Goal: Contribute content

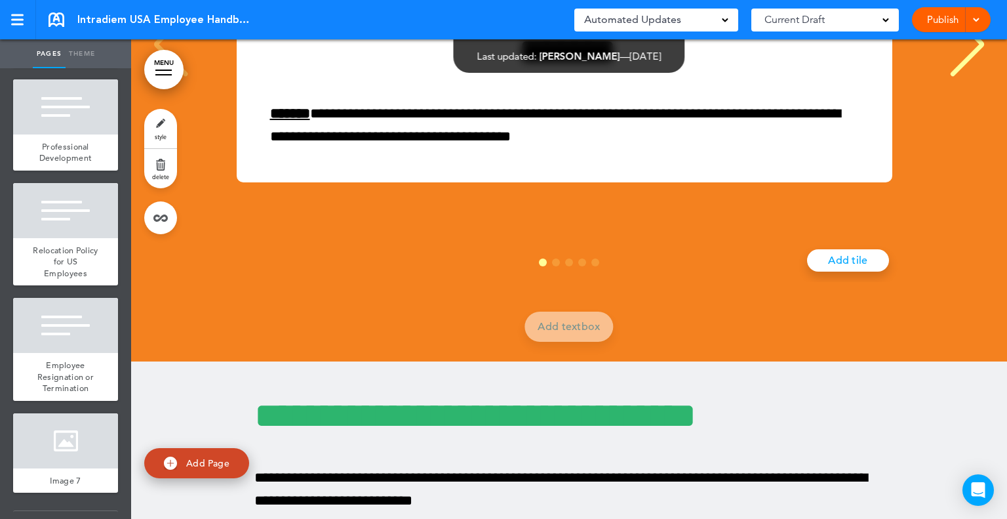
scroll to position [17038, 0]
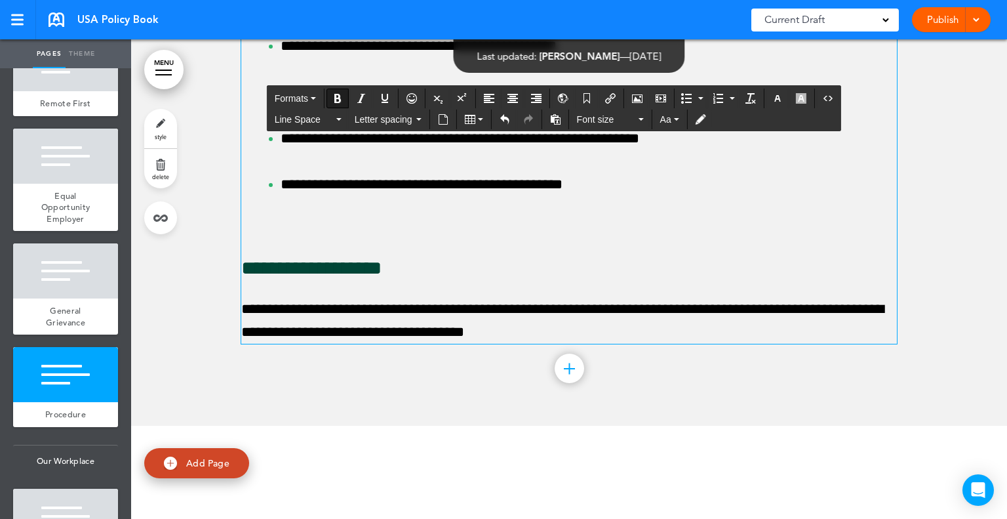
scroll to position [8712, 0]
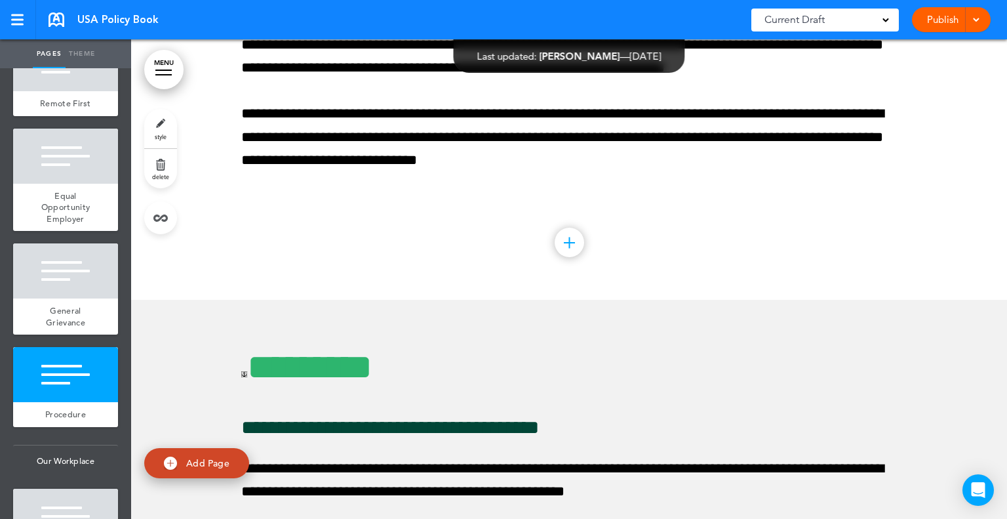
scroll to position [6576, 0]
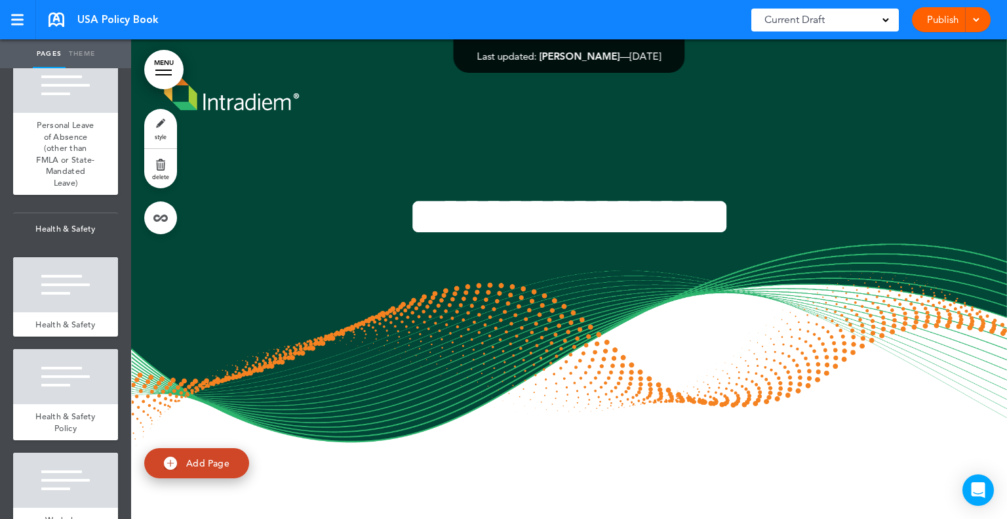
scroll to position [6119, 0]
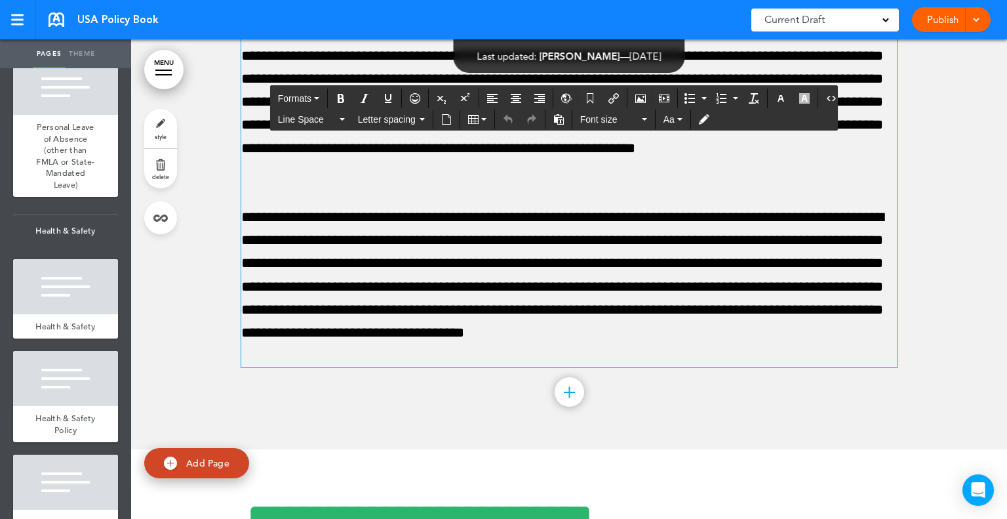
scroll to position [73676, 0]
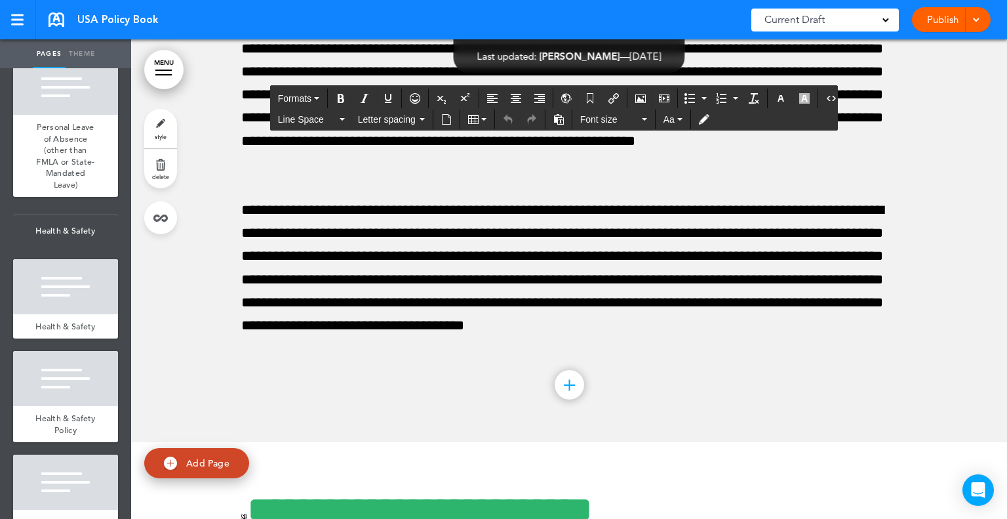
drag, startPoint x: 236, startPoint y: 169, endPoint x: 767, endPoint y: 55, distance: 542.5
paste div
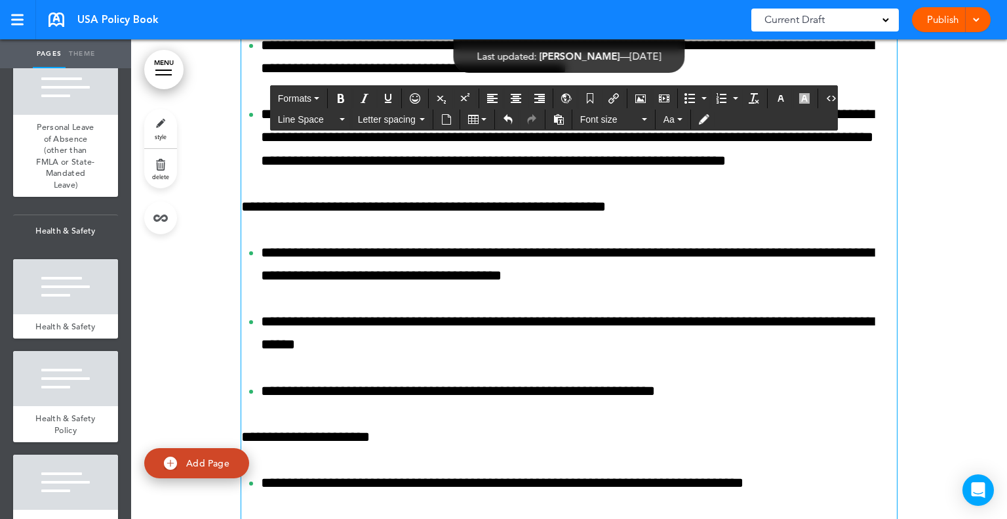
scroll to position [71872, 0]
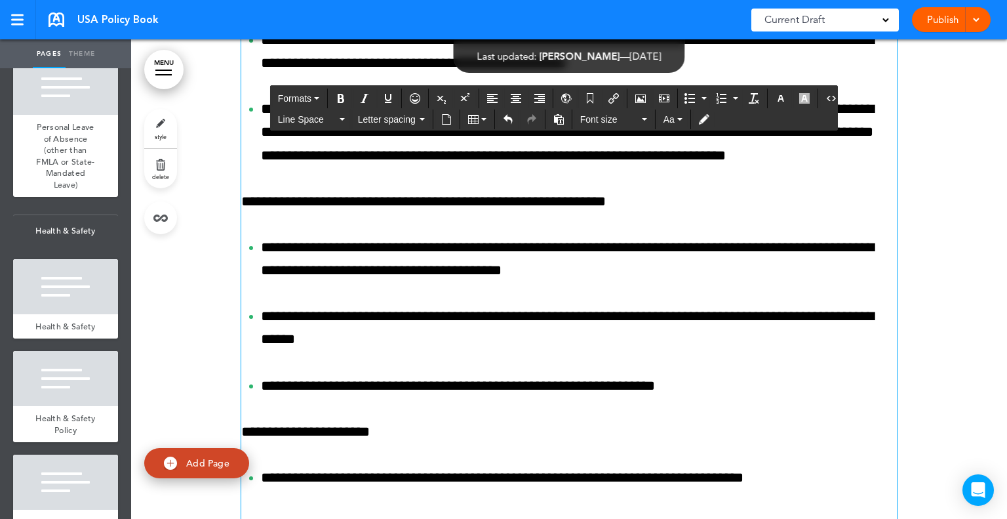
drag, startPoint x: 380, startPoint y: 395, endPoint x: 226, endPoint y: 395, distance: 153.4
click at [312, 100] on button "Formats" at bounding box center [299, 98] width 52 height 18
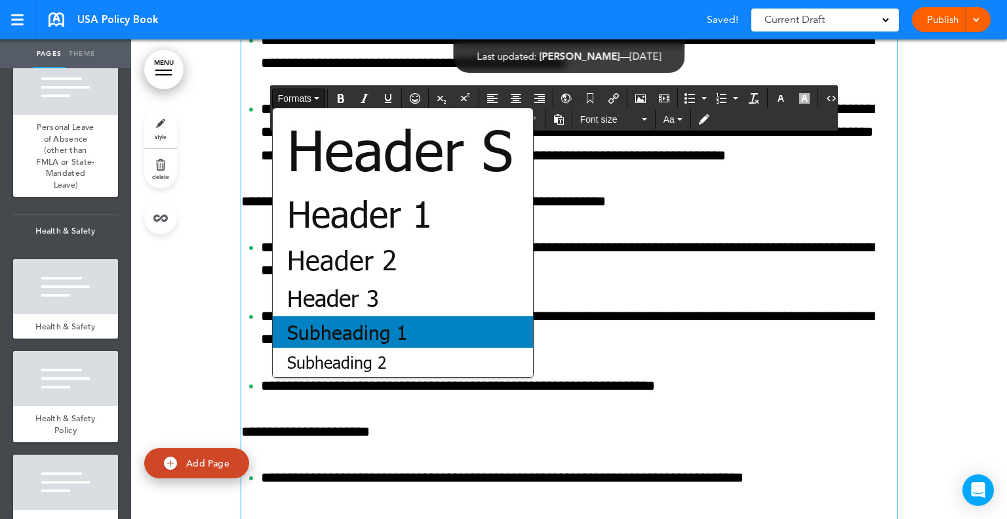
click at [325, 331] on span "Subheading 1" at bounding box center [347, 332] width 123 height 24
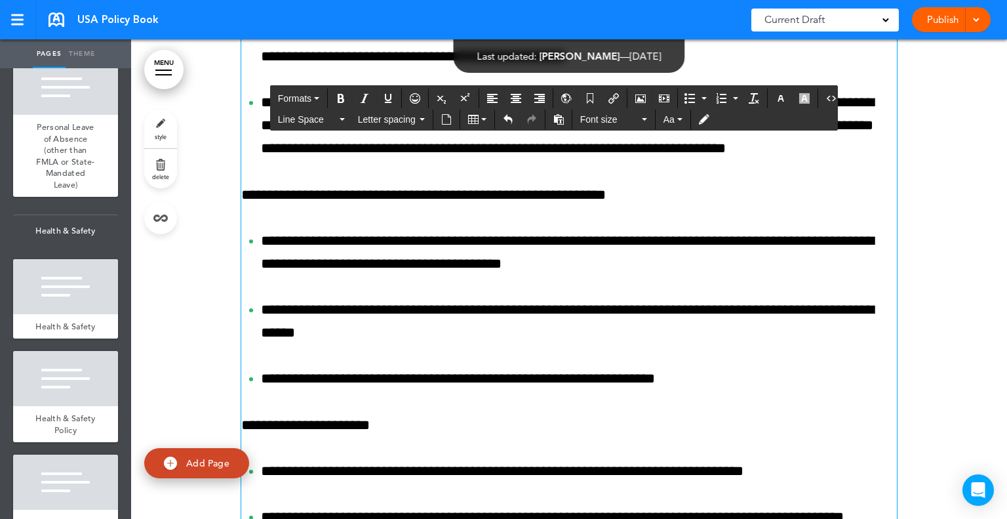
click at [305, 414] on div "**********" at bounding box center [569, 336] width 656 height 1445
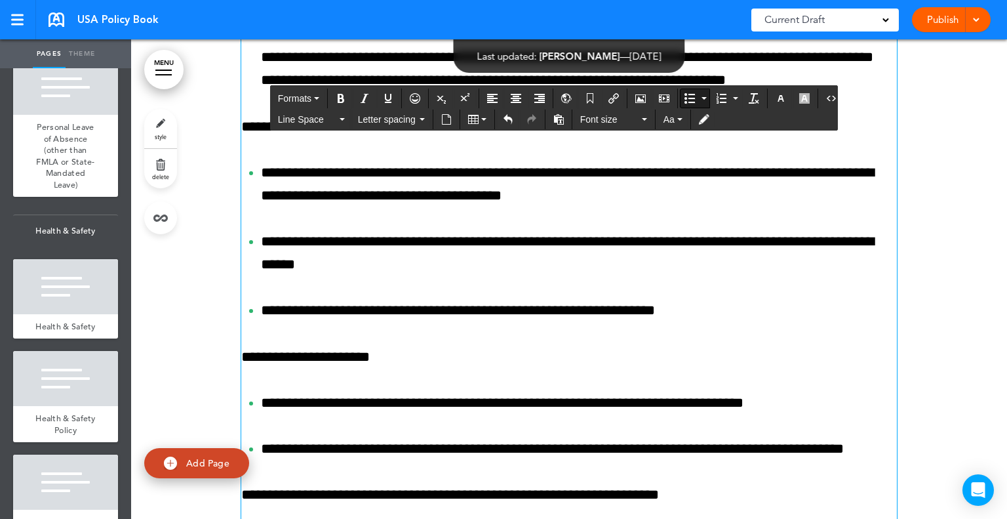
click at [261, 92] on li "**********" at bounding box center [579, 58] width 636 height 70
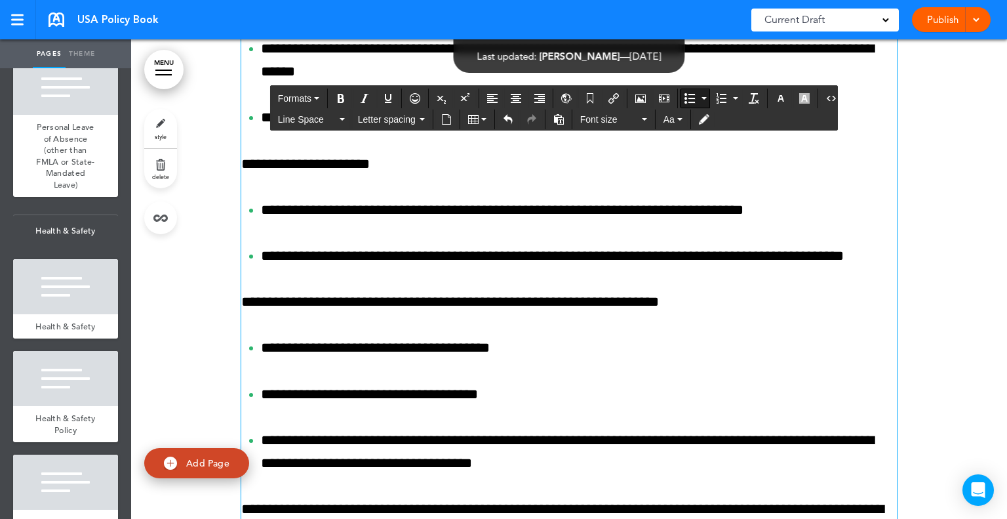
scroll to position [72134, 0]
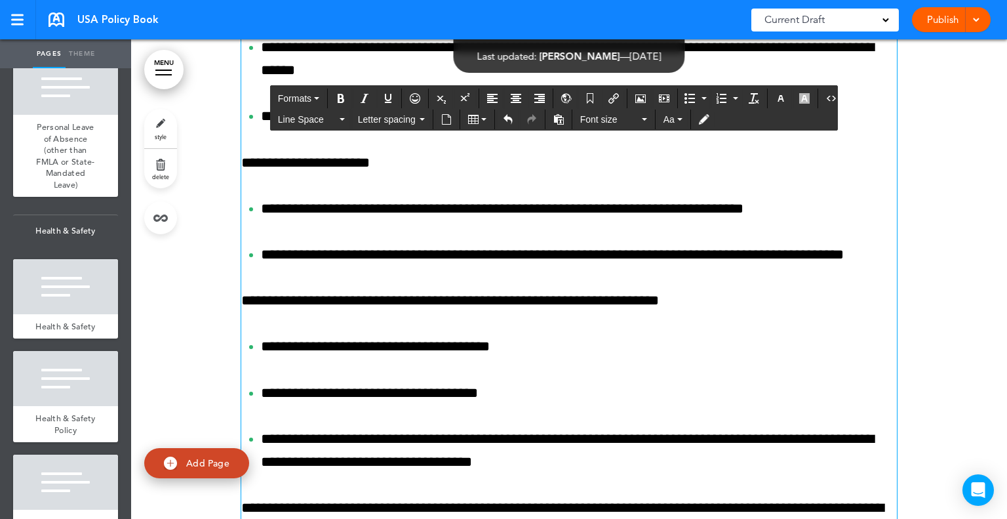
drag, startPoint x: 609, startPoint y: 325, endPoint x: 230, endPoint y: 311, distance: 379.3
click at [230, 311] on div "**********" at bounding box center [569, 401] width 876 height 2336
click at [313, 94] on button "Formats" at bounding box center [299, 98] width 52 height 18
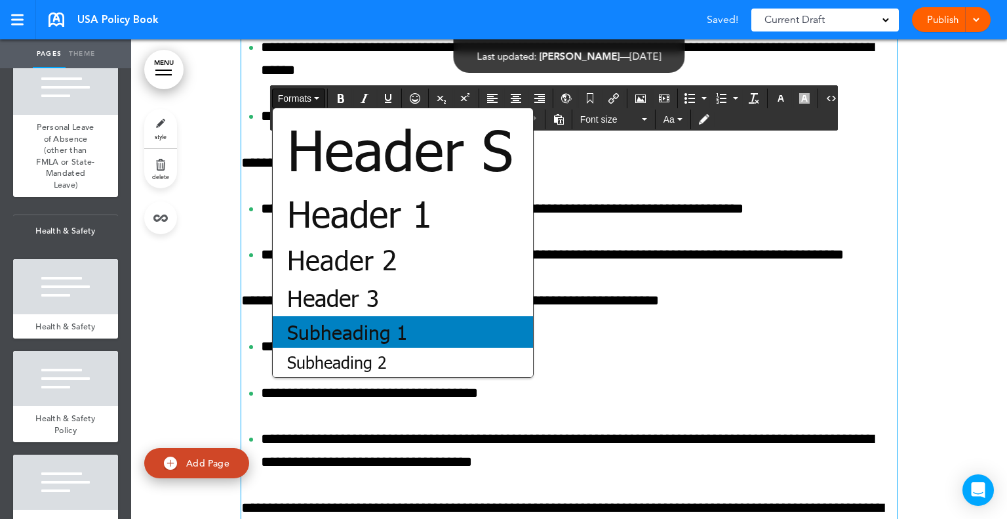
click at [343, 326] on span "Subheading 1" at bounding box center [347, 332] width 123 height 24
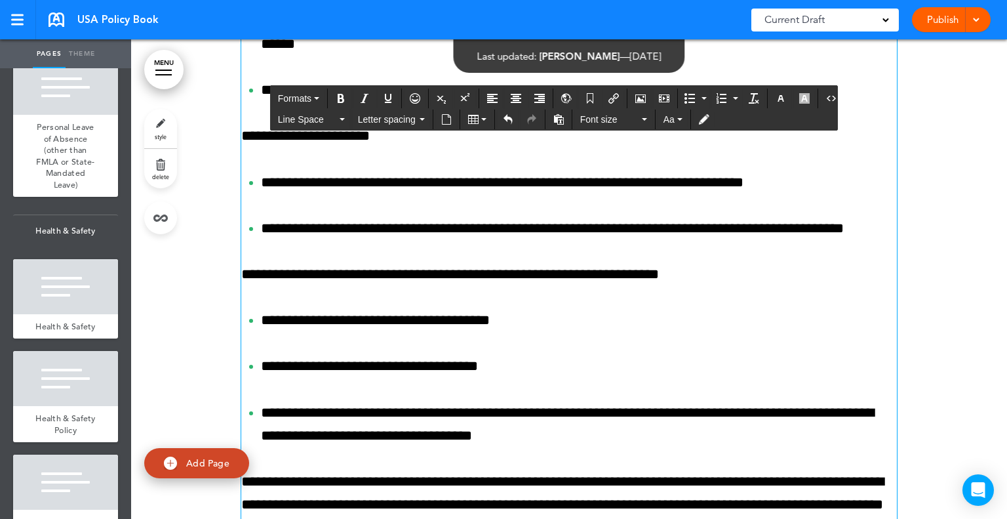
scroll to position [72196, 0]
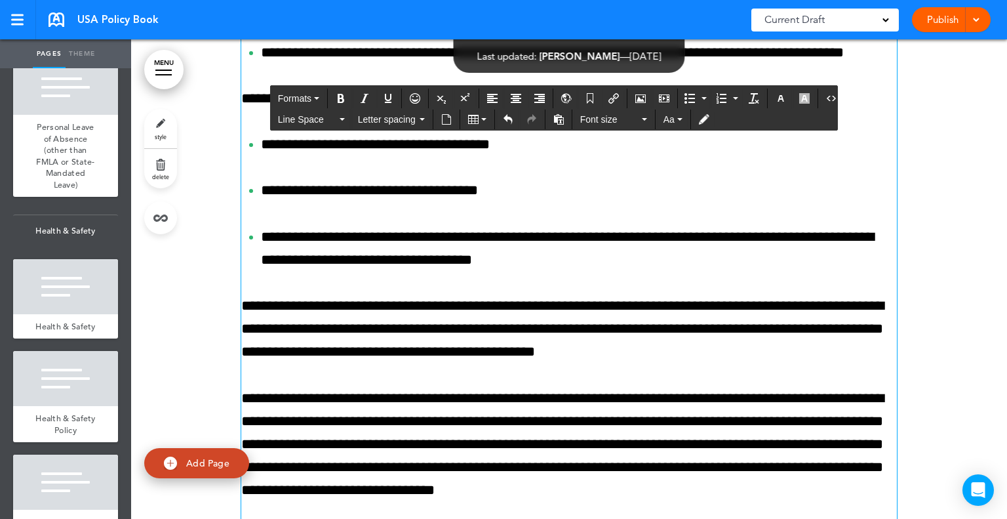
drag, startPoint x: 381, startPoint y: 348, endPoint x: 220, endPoint y: 355, distance: 161.5
click at [220, 355] on div "**********" at bounding box center [569, 183] width 876 height 2368
click at [304, 102] on span "Formats" at bounding box center [294, 98] width 33 height 10
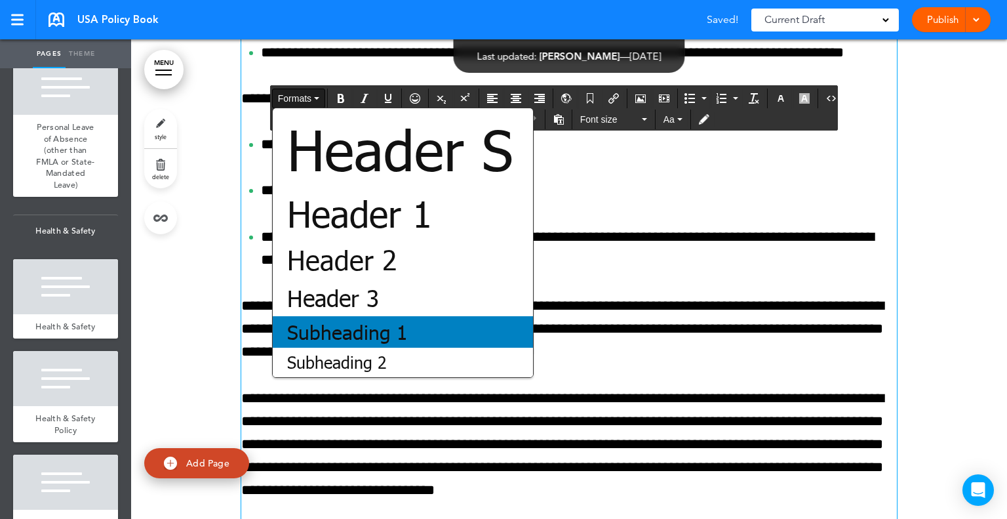
click at [362, 334] on span "Subheading 1" at bounding box center [347, 332] width 123 height 24
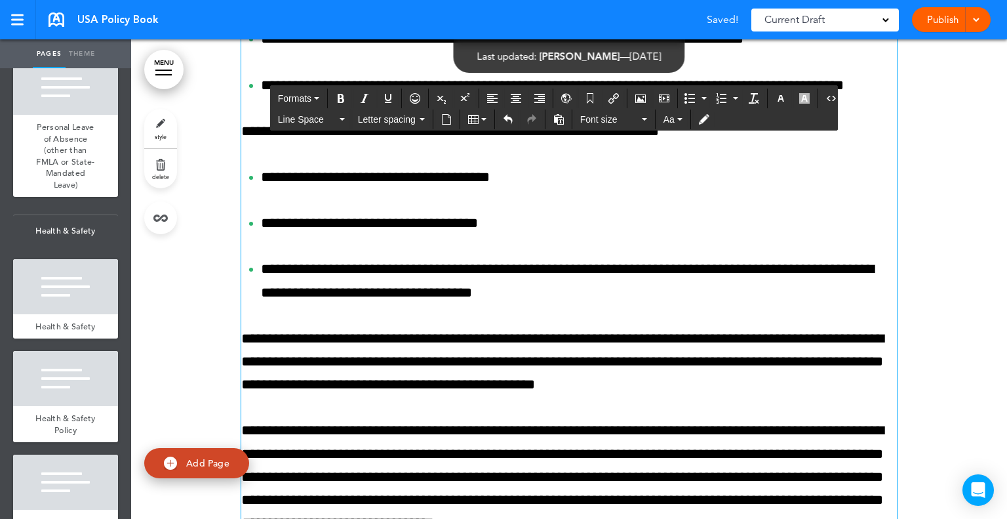
scroll to position [72540, 0]
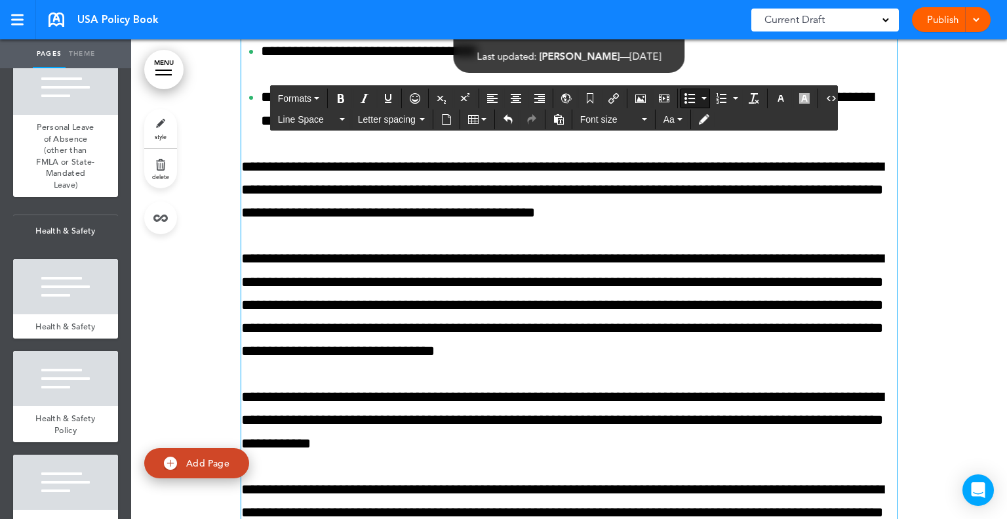
drag, startPoint x: 738, startPoint y: 389, endPoint x: 157, endPoint y: 351, distance: 581.6
click at [157, 351] on div "**********" at bounding box center [569, 27] width 876 height 2401
click at [315, 90] on button "Formats" at bounding box center [299, 98] width 52 height 18
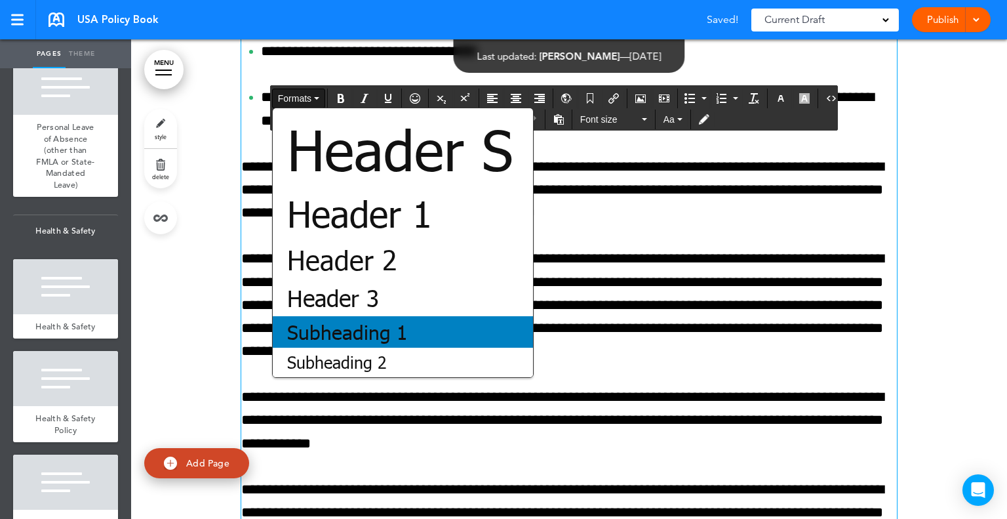
click at [349, 338] on span "Subheading 1" at bounding box center [347, 332] width 123 height 24
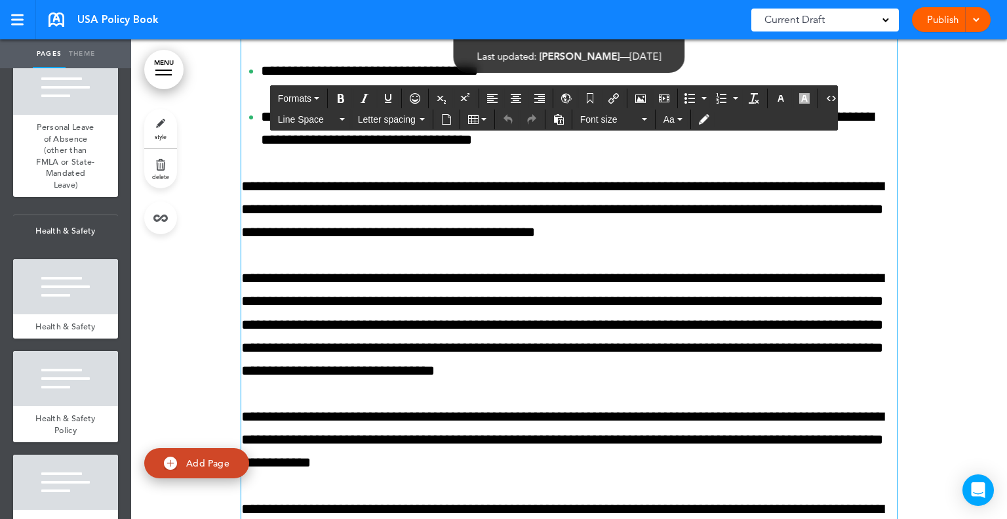
scroll to position [72514, 0]
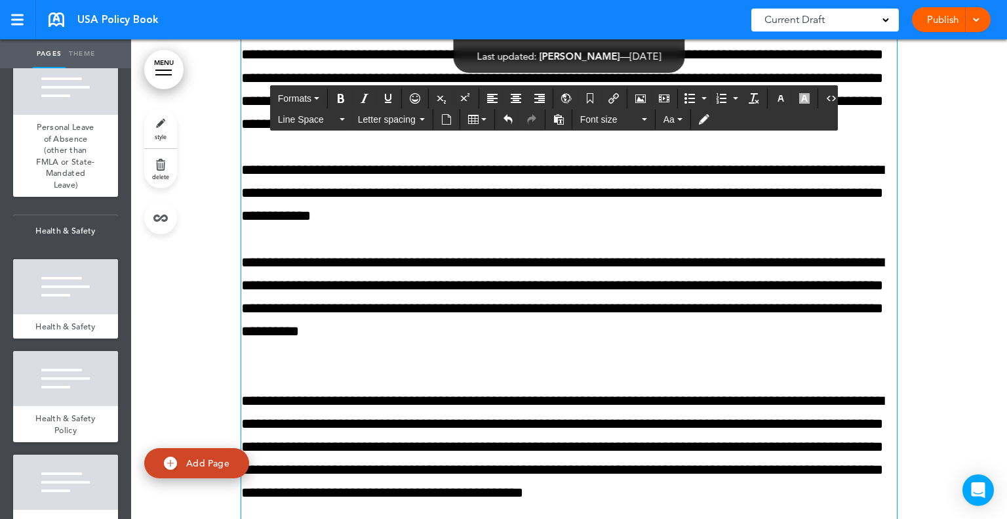
scroll to position [72797, 0]
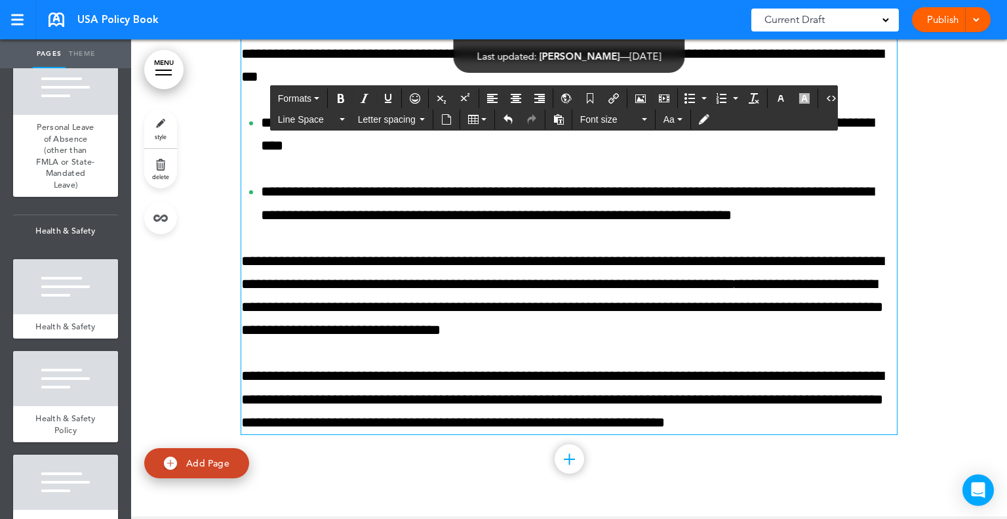
scroll to position [73291, 0]
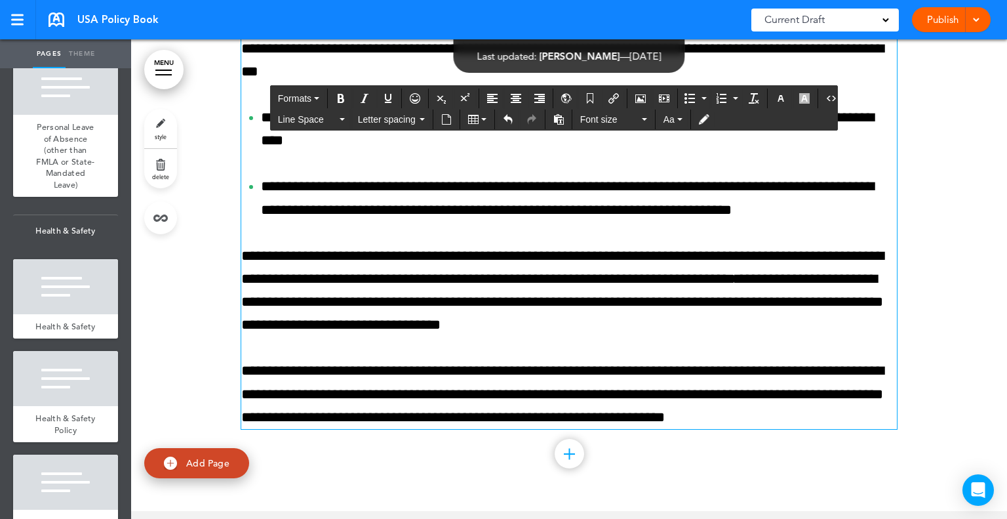
click at [272, 319] on div "**********" at bounding box center [569, 95] width 656 height 668
click at [272, 309] on div "**********" at bounding box center [569, 95] width 656 height 668
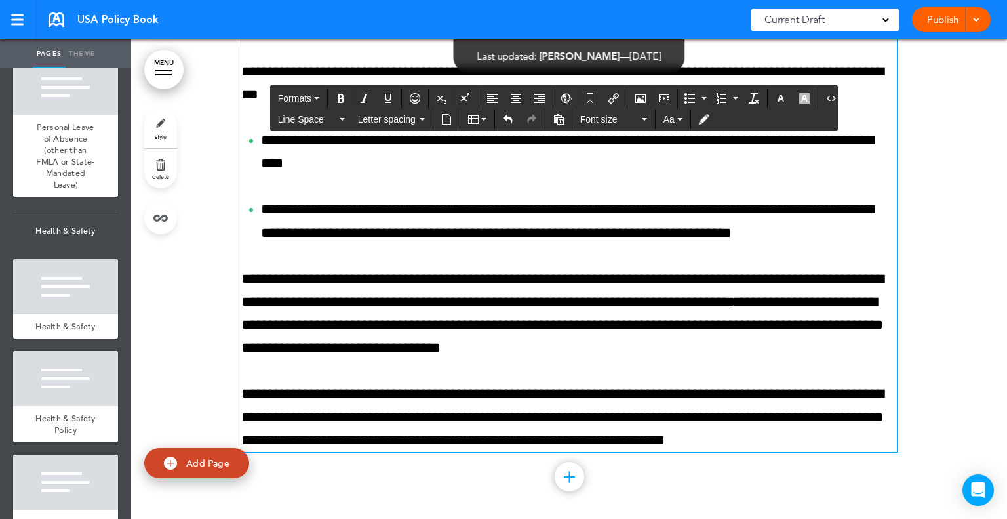
drag, startPoint x: 352, startPoint y: 314, endPoint x: 206, endPoint y: 302, distance: 146.8
click at [309, 93] on span "Formats" at bounding box center [294, 98] width 33 height 10
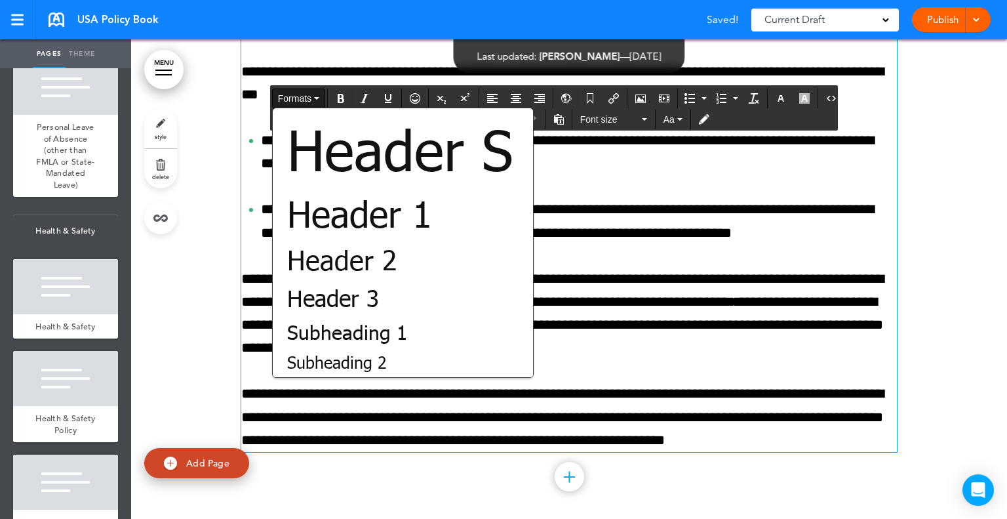
click at [319, 315] on div "Header S Header 1 Header 2 Header 3 Subheading 1 Subheading 2 Subheading 3 Para…" at bounding box center [403, 283] width 260 height 345
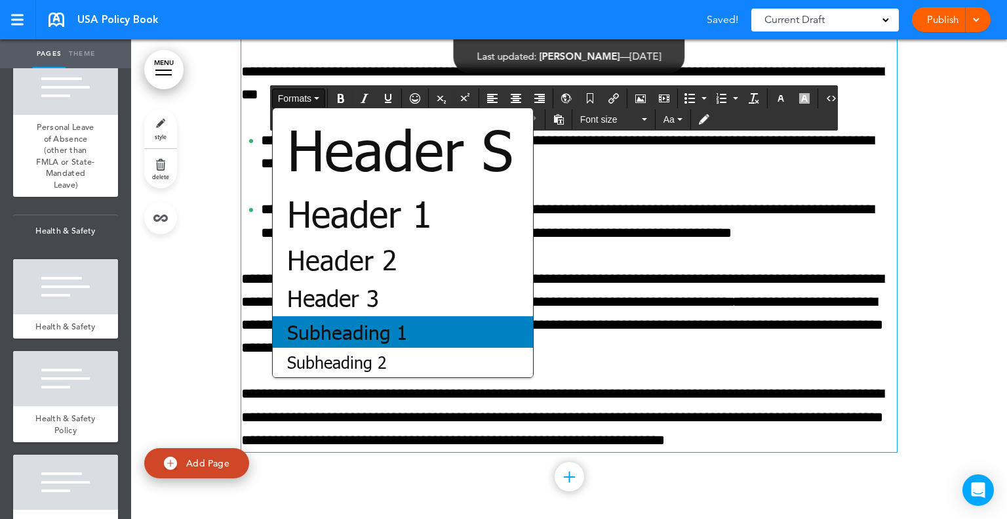
click at [314, 327] on span "Subheading 1" at bounding box center [347, 332] width 123 height 24
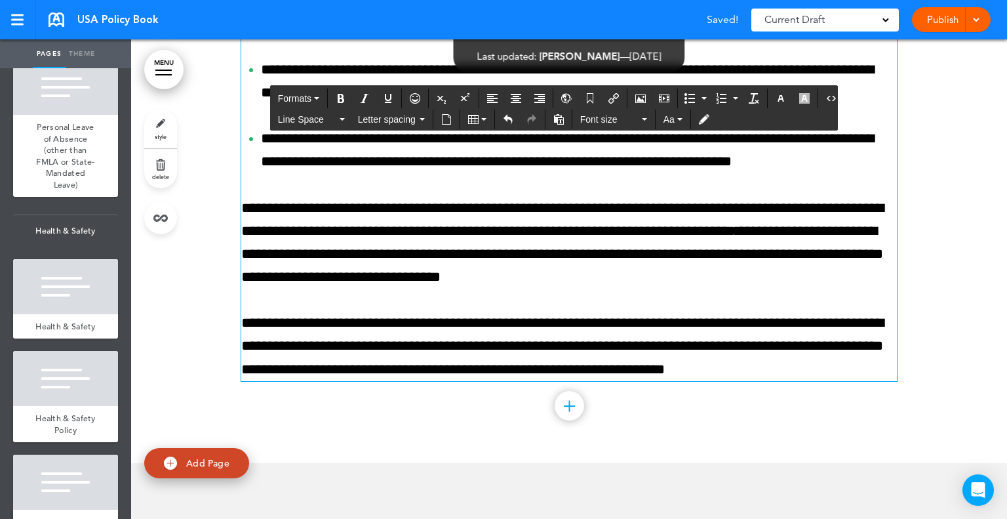
scroll to position [73356, 0]
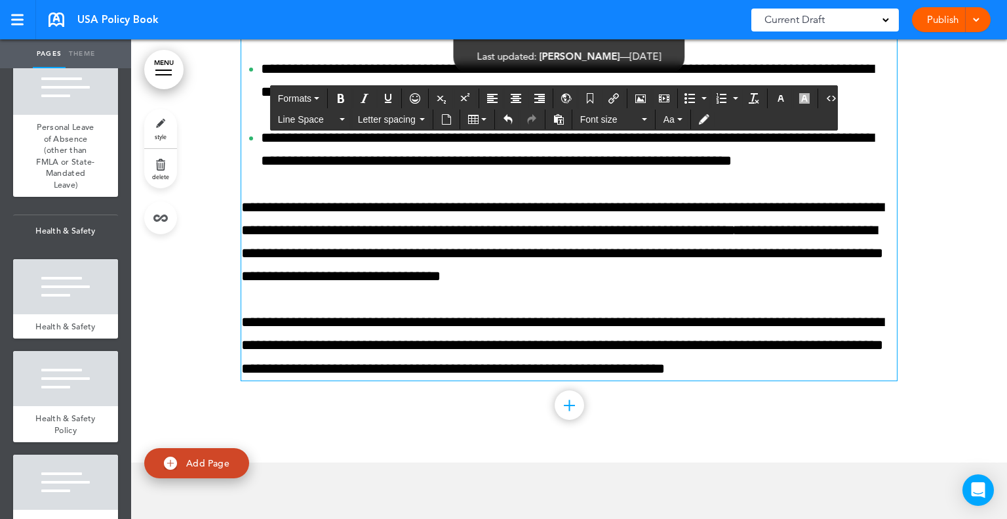
click at [248, 263] on div "**********" at bounding box center [569, 38] width 656 height 685
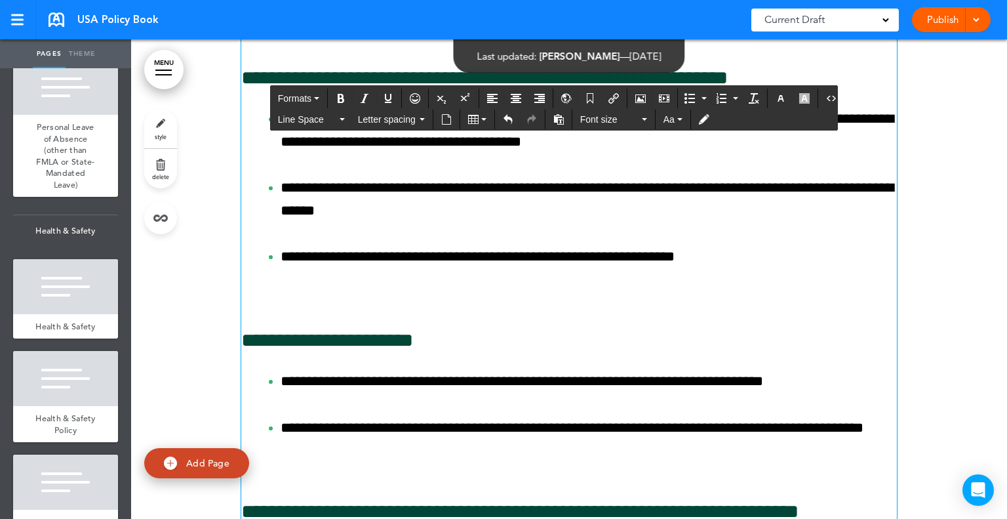
scroll to position [72025, 0]
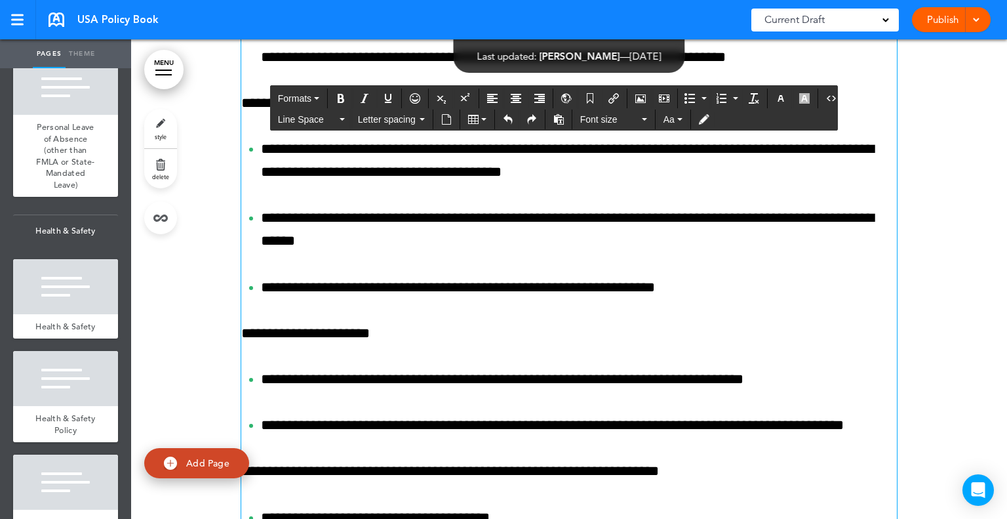
scroll to position [71971, 0]
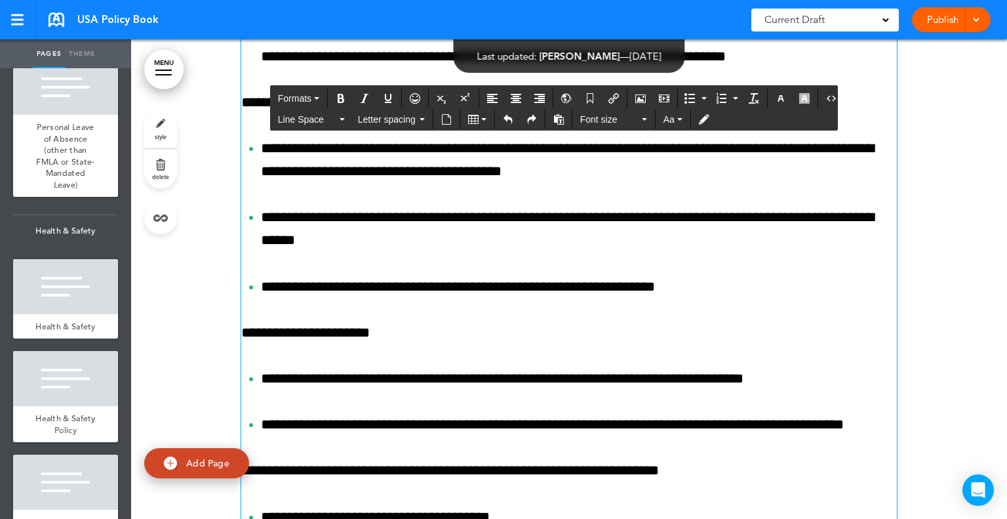
drag, startPoint x: 383, startPoint y: 300, endPoint x: 237, endPoint y: 287, distance: 146.8
click at [340, 96] on icon "Bold" at bounding box center [341, 98] width 10 height 10
click at [299, 386] on div "**********" at bounding box center [569, 240] width 656 height 1451
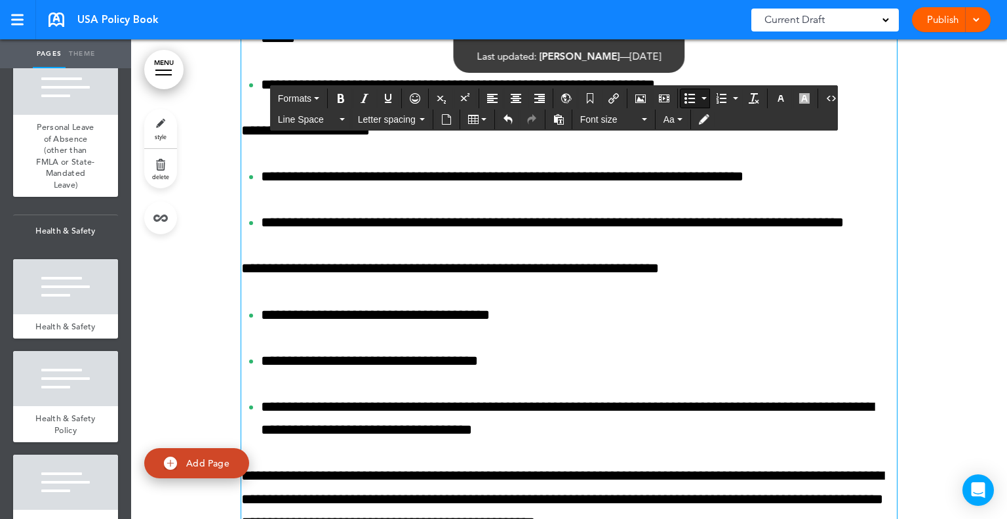
scroll to position [72174, 0]
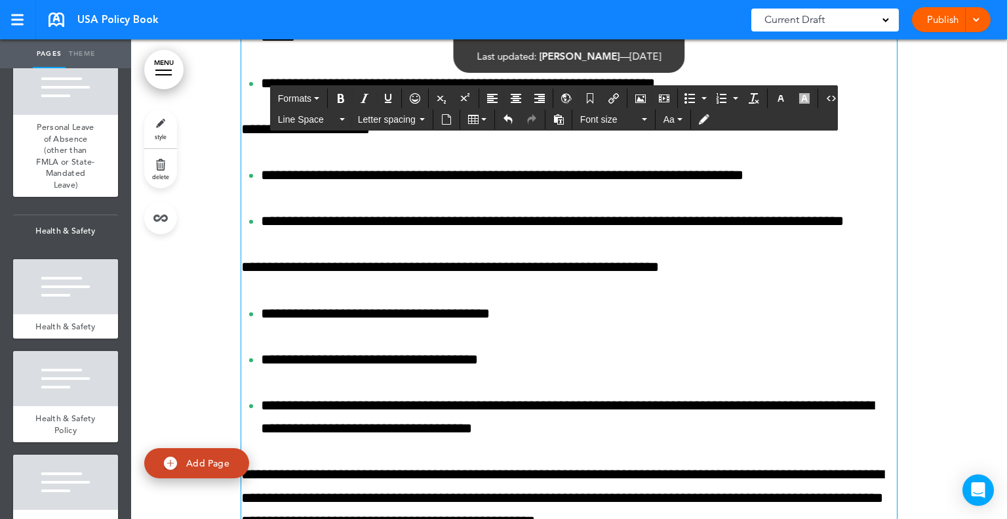
drag, startPoint x: 561, startPoint y: 298, endPoint x: 194, endPoint y: 282, distance: 367.6
click at [194, 282] on div "**********" at bounding box center [569, 364] width 876 height 2343
click at [342, 91] on button "Bold" at bounding box center [340, 98] width 21 height 18
click at [320, 285] on div "**********" at bounding box center [569, 36] width 656 height 1451
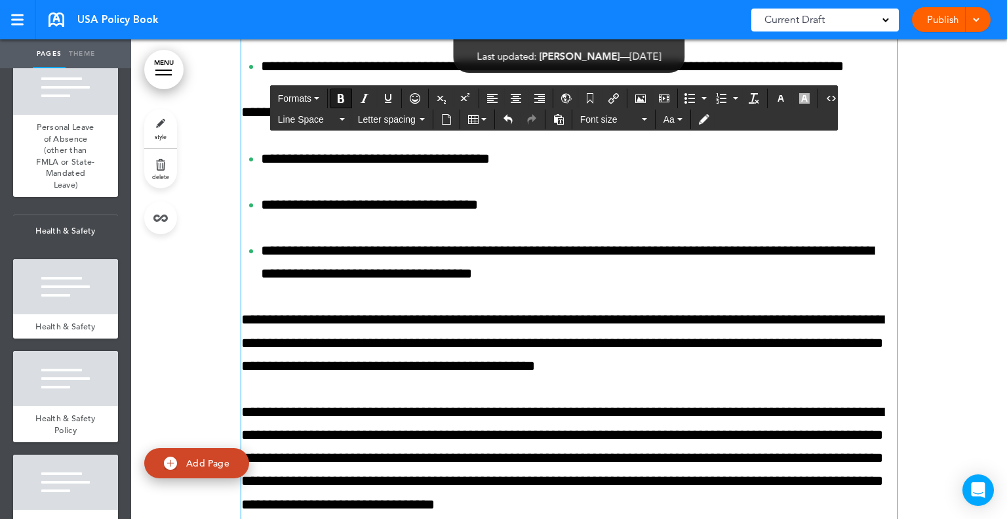
scroll to position [72335, 0]
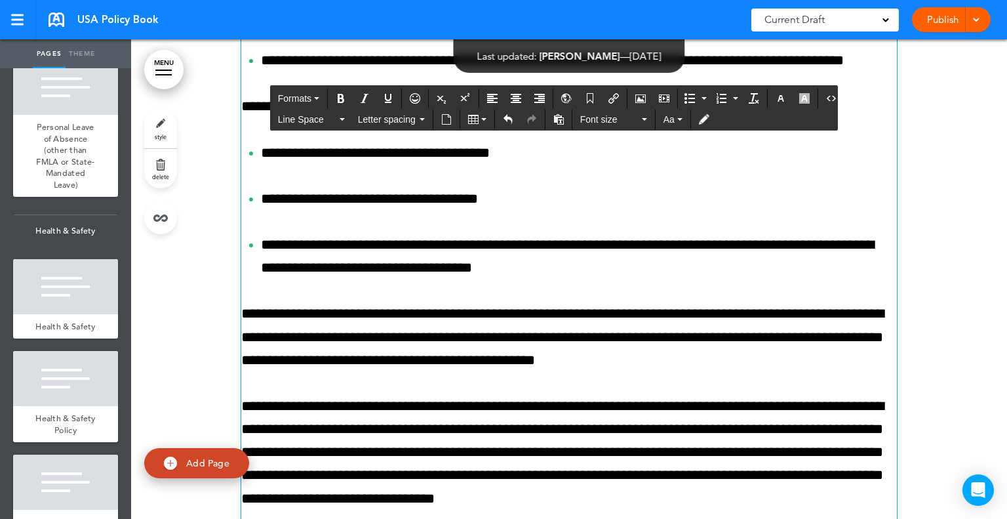
drag, startPoint x: 334, startPoint y: 363, endPoint x: 239, endPoint y: 357, distance: 96.0
click at [340, 100] on icon "Bold" at bounding box center [341, 98] width 10 height 10
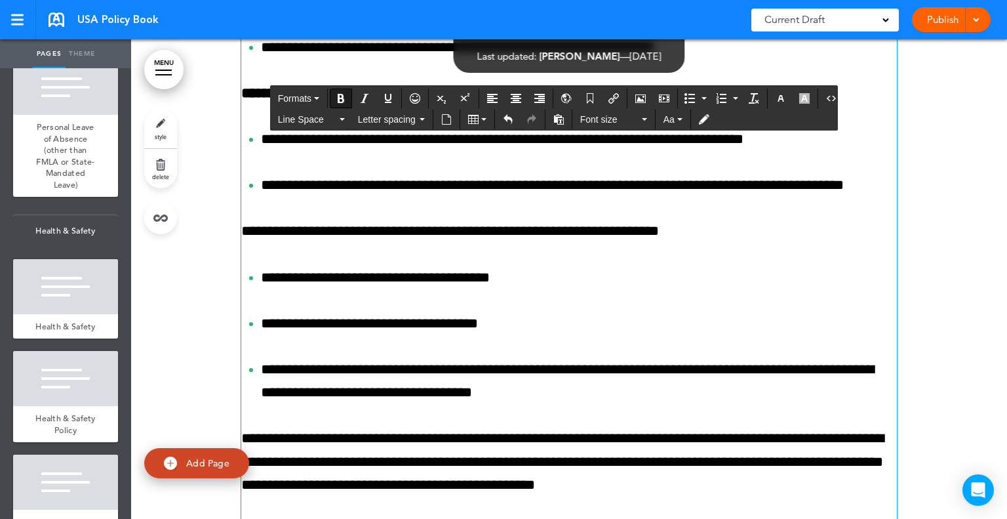
scroll to position [72209, 0]
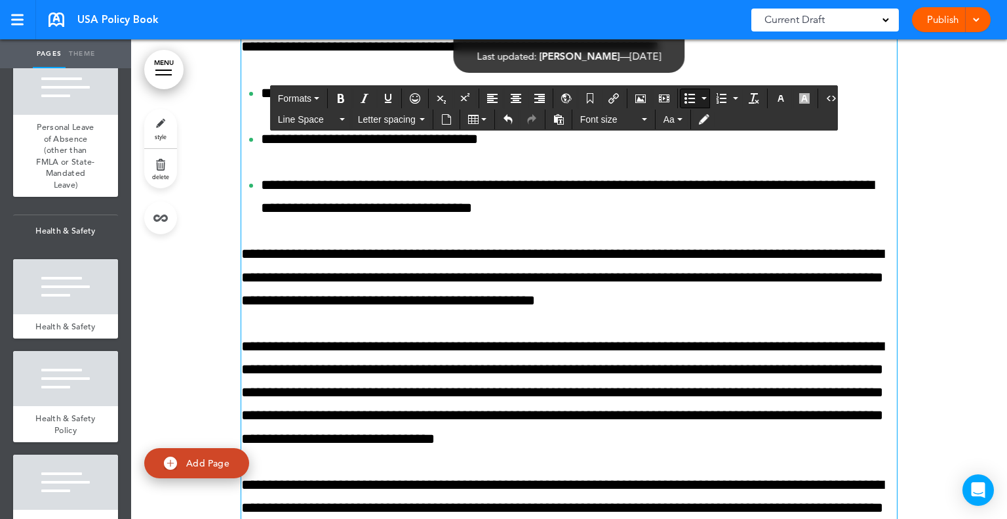
scroll to position [72394, 0]
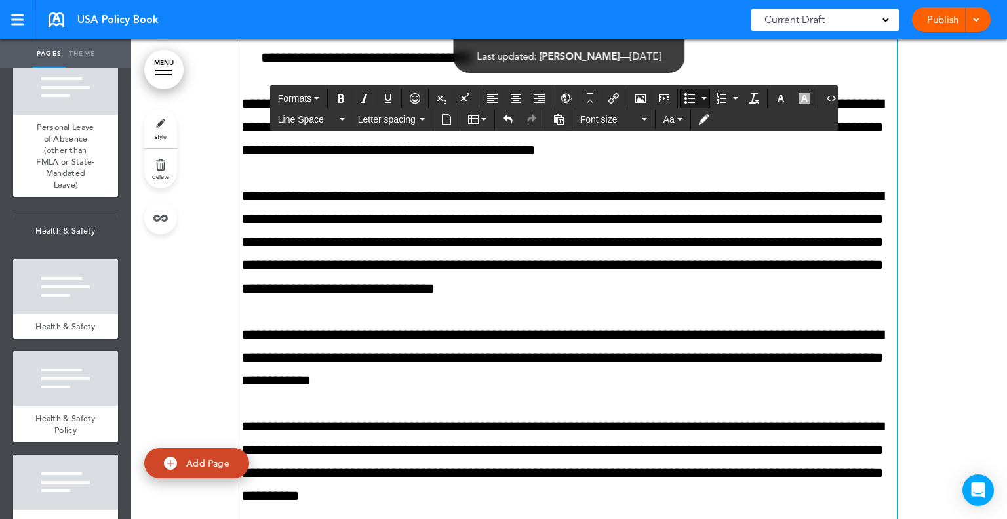
scroll to position [72547, 0]
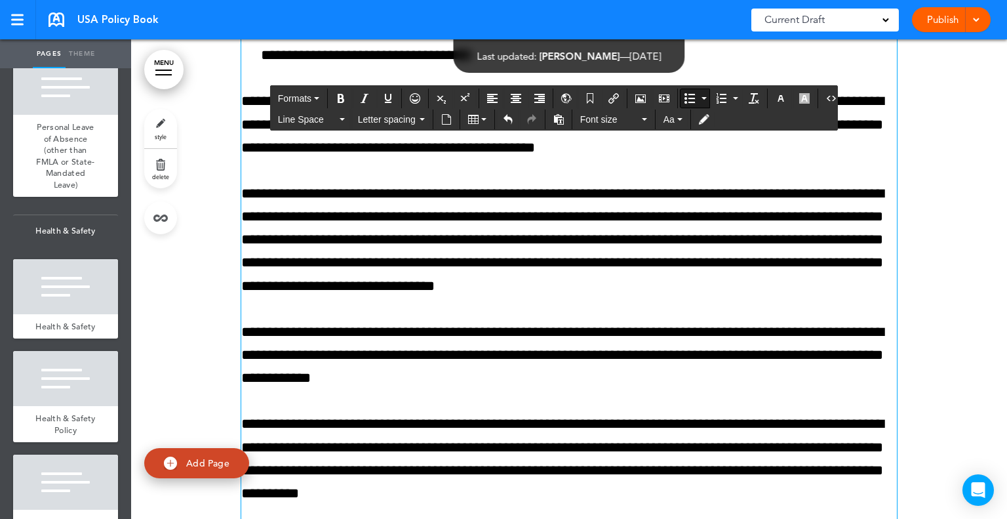
drag, startPoint x: 734, startPoint y: 317, endPoint x: 212, endPoint y: 305, distance: 522.1
click at [337, 99] on icon "Bold" at bounding box center [341, 98] width 10 height 10
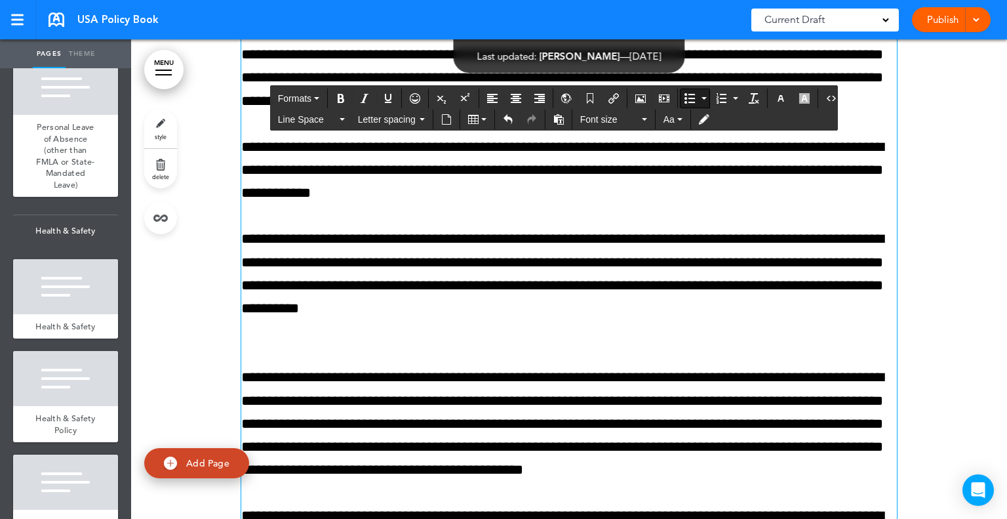
scroll to position [72744, 0]
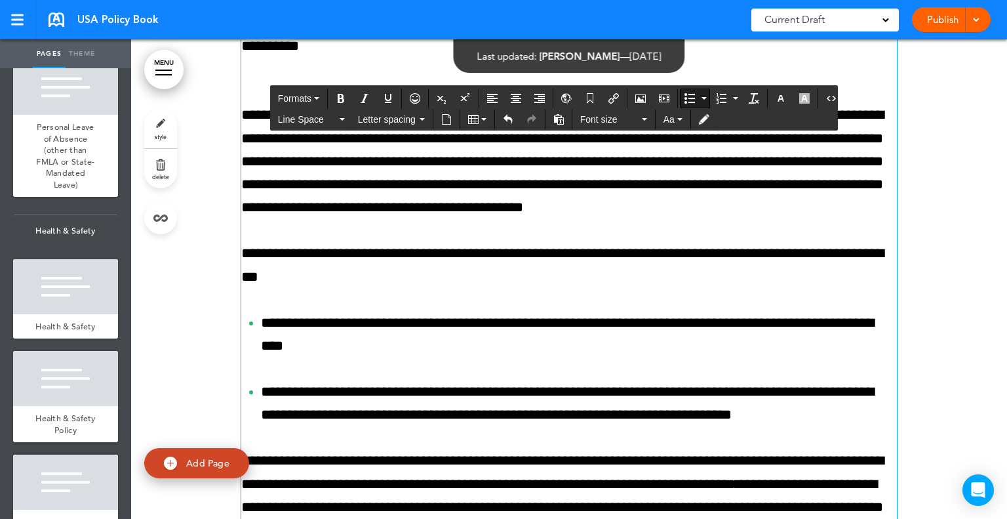
scroll to position [72995, 0]
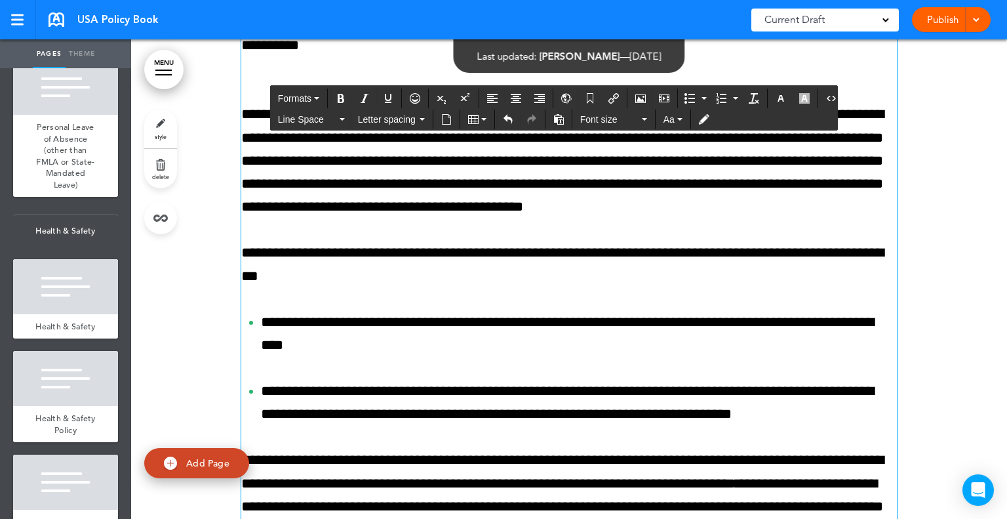
drag, startPoint x: 390, startPoint y: 165, endPoint x: 257, endPoint y: 170, distance: 133.2
click at [339, 94] on icon "Bold" at bounding box center [341, 98] width 10 height 10
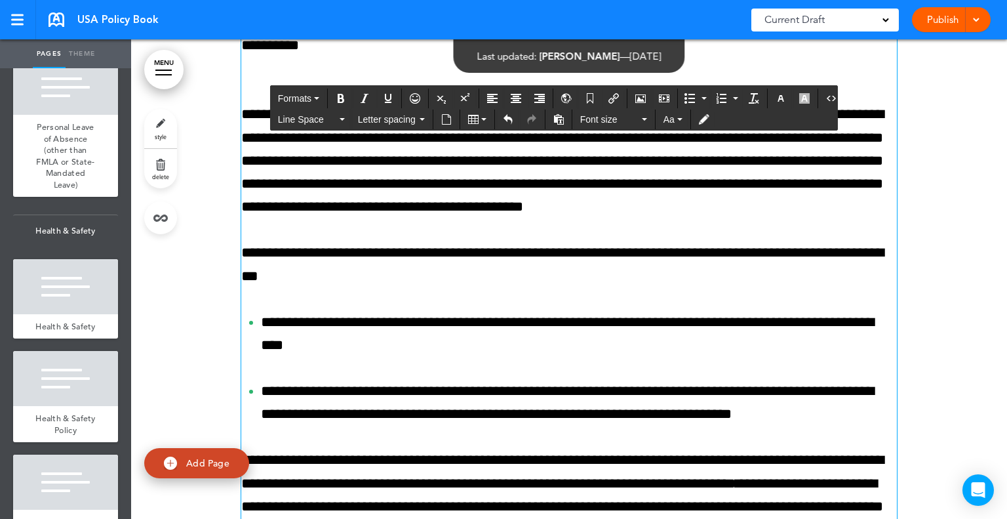
drag, startPoint x: 366, startPoint y: 310, endPoint x: 231, endPoint y: 316, distance: 134.6
click at [346, 92] on button "Bold" at bounding box center [340, 98] width 21 height 18
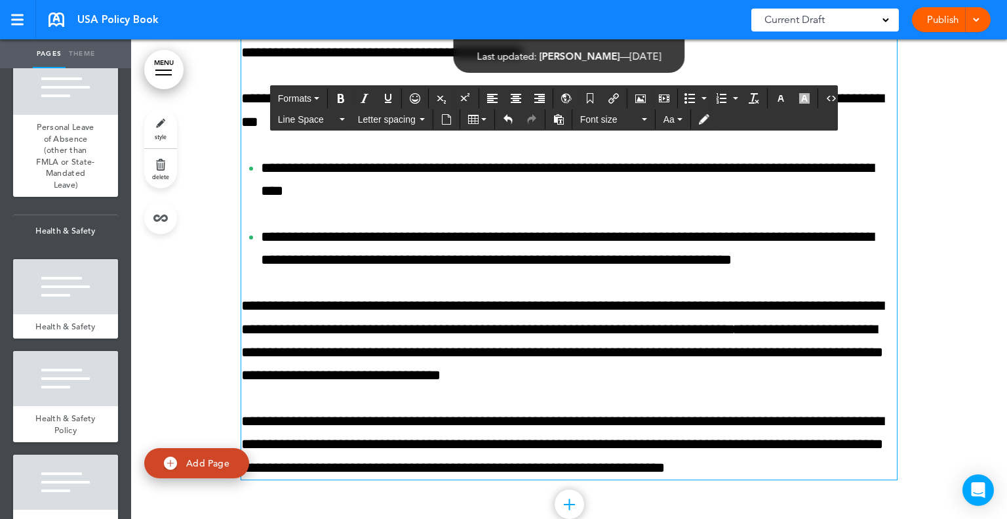
scroll to position [73150, 0]
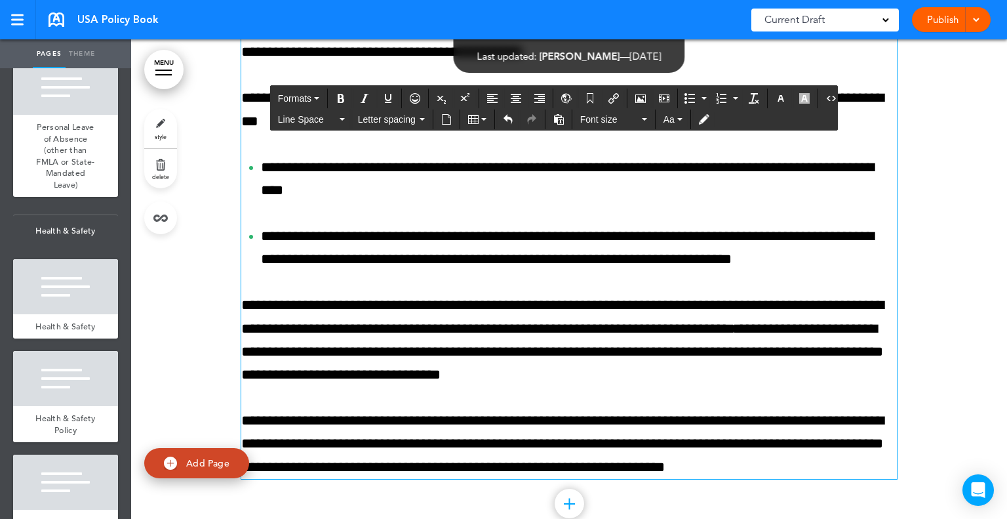
click at [276, 369] on div "**********" at bounding box center [569, 144] width 656 height 668
click at [270, 357] on div "**********" at bounding box center [569, 144] width 656 height 668
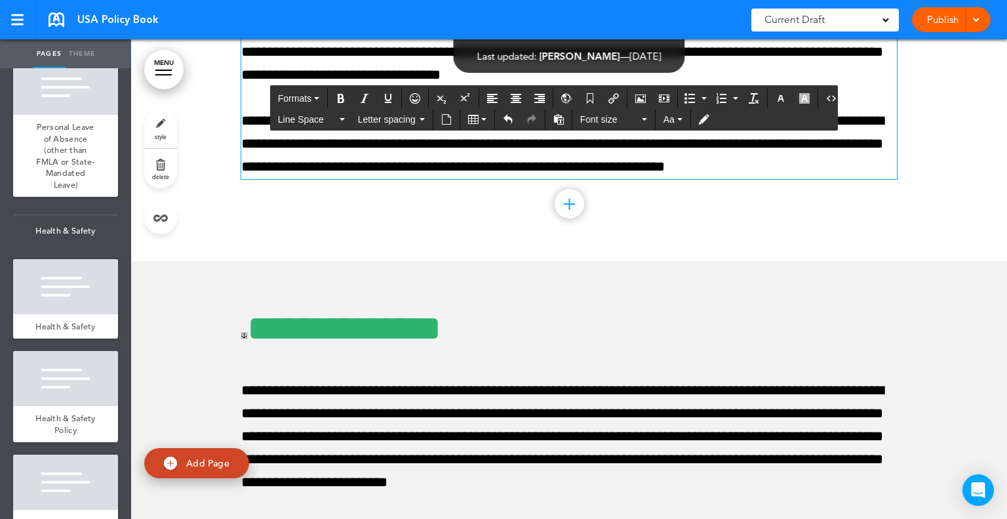
scroll to position [73427, 0]
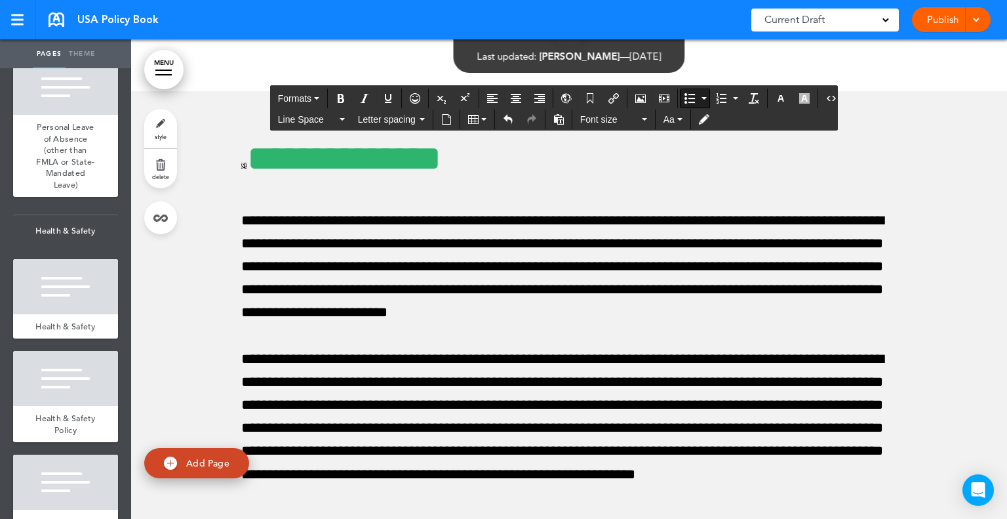
scroll to position [73597, 0]
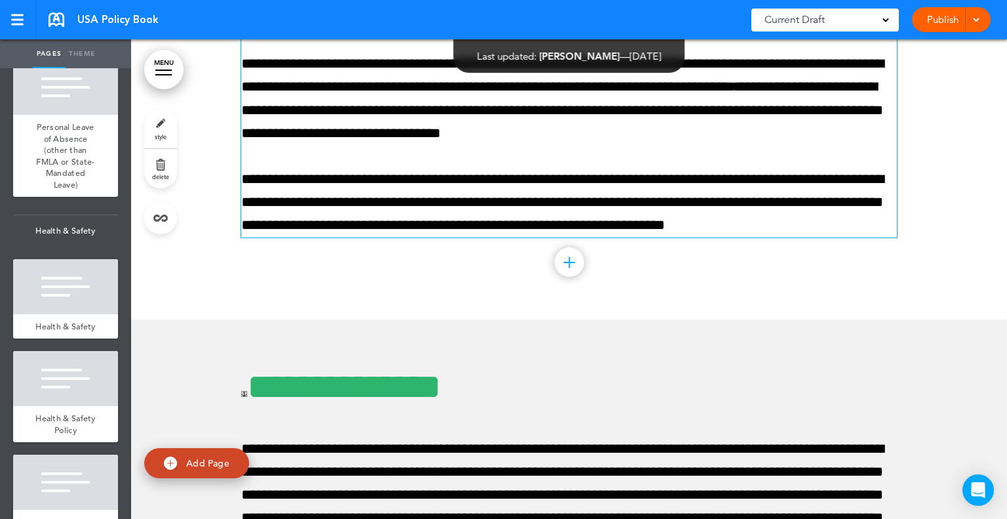
scroll to position [73370, 0]
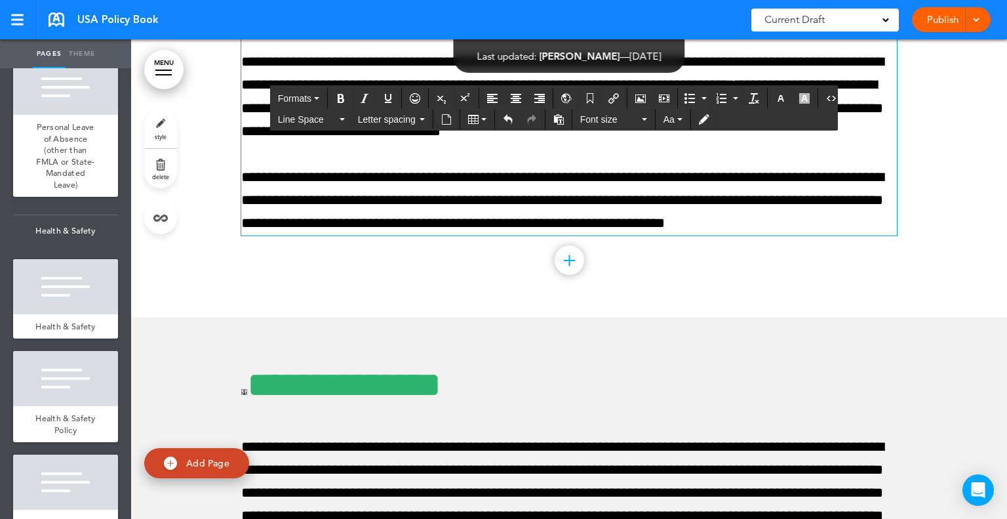
drag, startPoint x: 362, startPoint y: 306, endPoint x: 215, endPoint y: 272, distance: 150.6
click at [342, 96] on icon "Bold" at bounding box center [341, 98] width 10 height 10
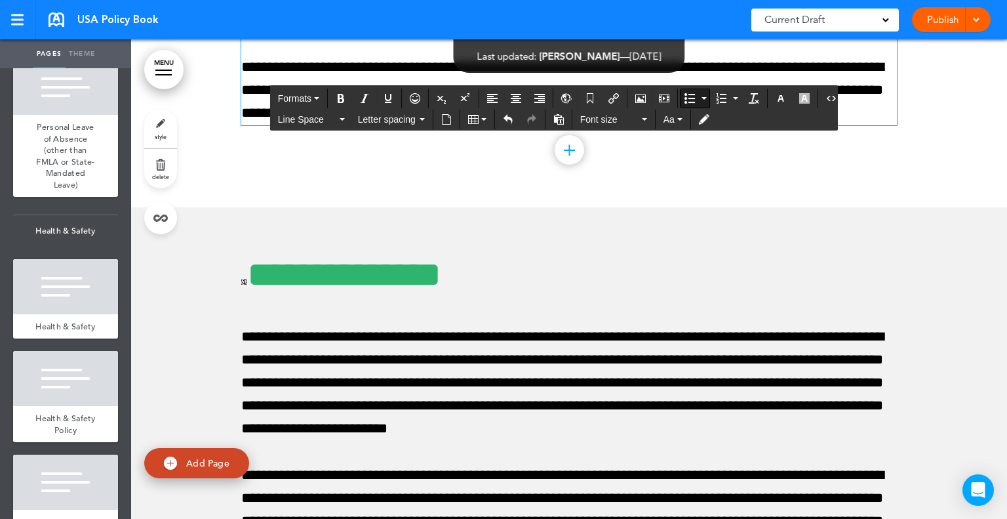
scroll to position [73483, 0]
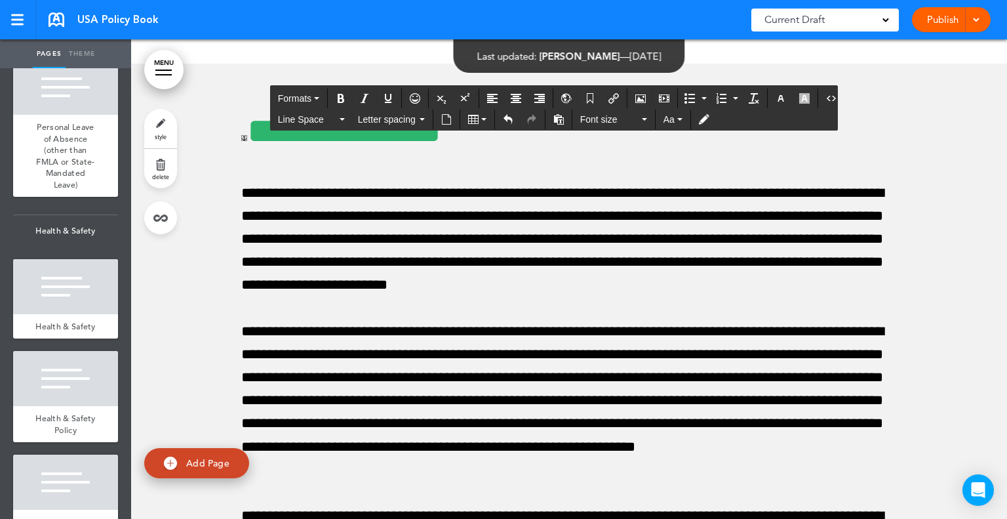
scroll to position [73624, 0]
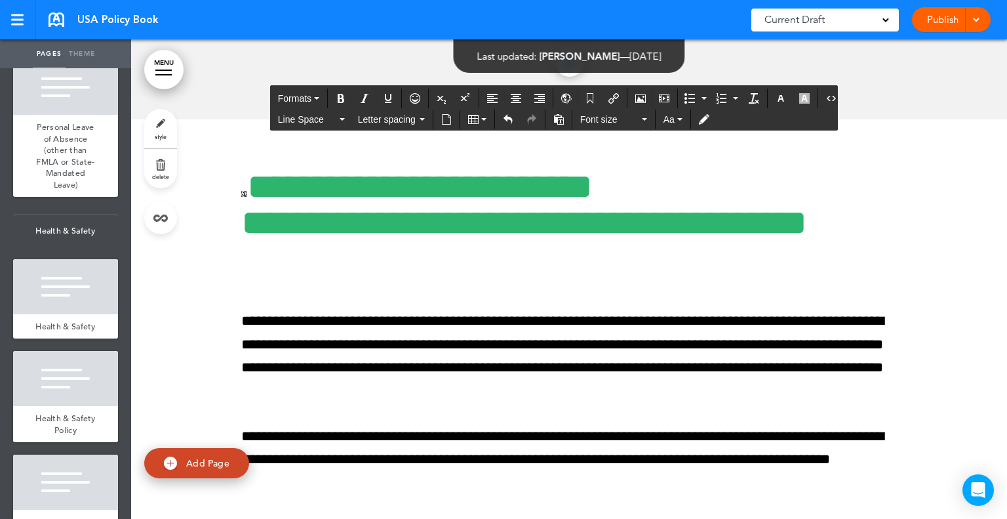
scroll to position [74253, 0]
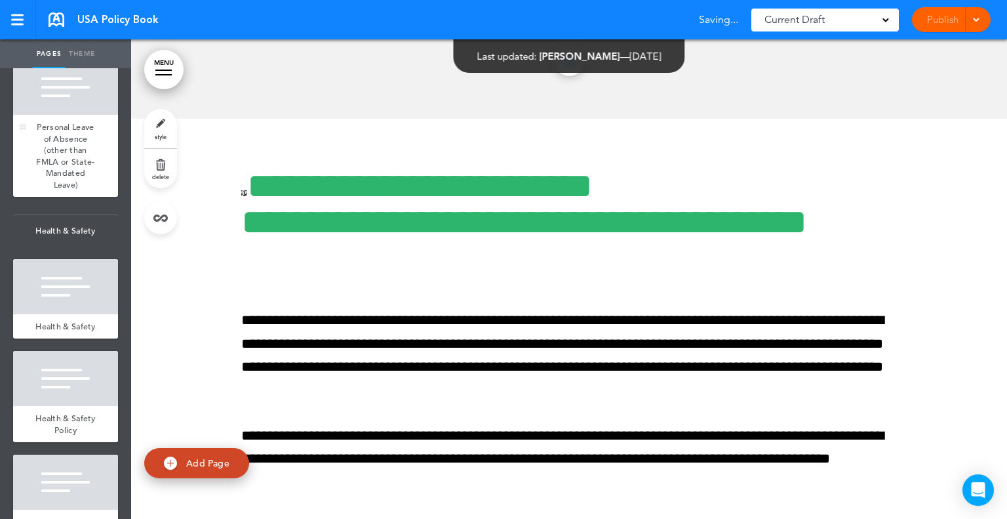
click at [54, 190] on span "Personal Leave of Absence (other than FMLA or State-Mandated Leave)" at bounding box center [65, 155] width 58 height 69
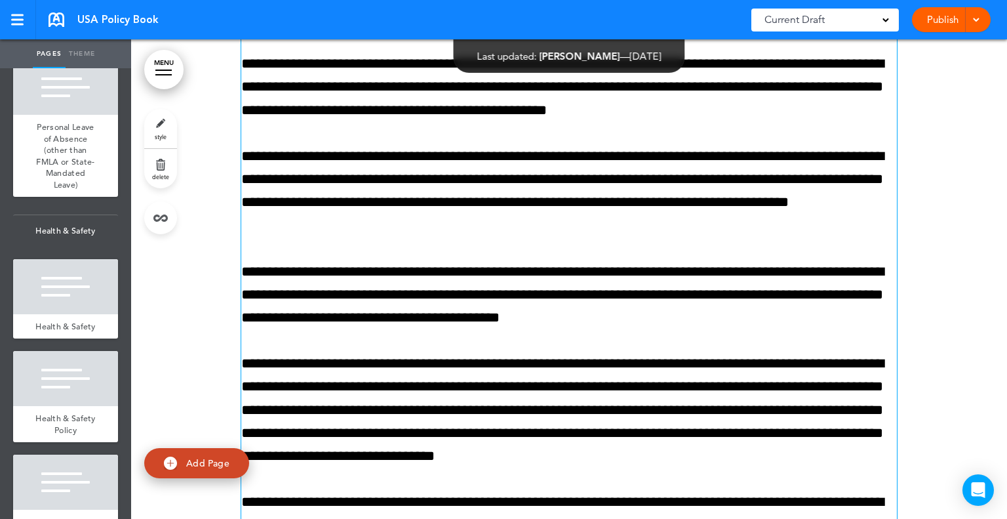
scroll to position [74800, 0]
